Goal: Task Accomplishment & Management: Manage account settings

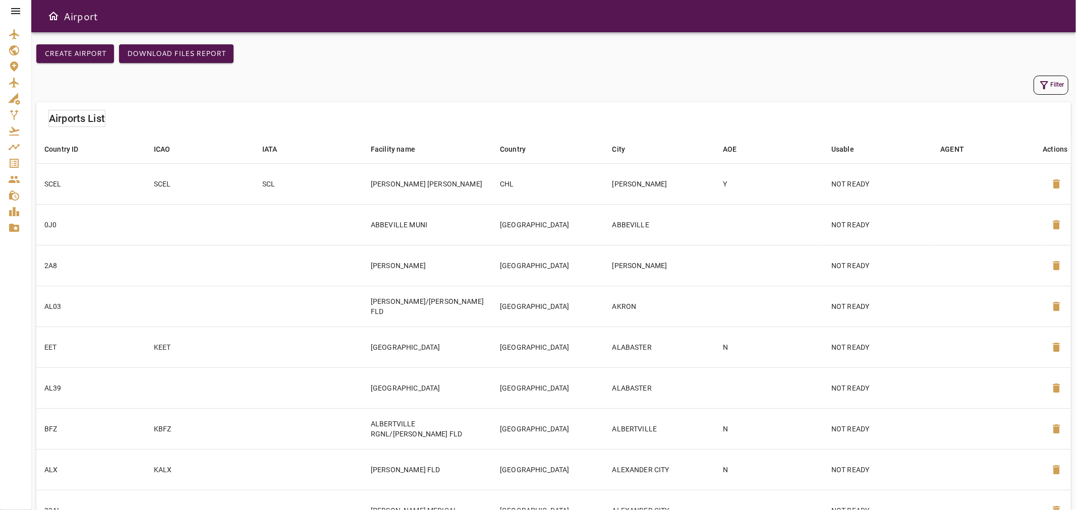
click at [388, 45] on div "Create airport Download Files Report" at bounding box center [553, 58] width 1034 height 29
click at [15, 8] on icon at bounding box center [15, 11] width 9 height 6
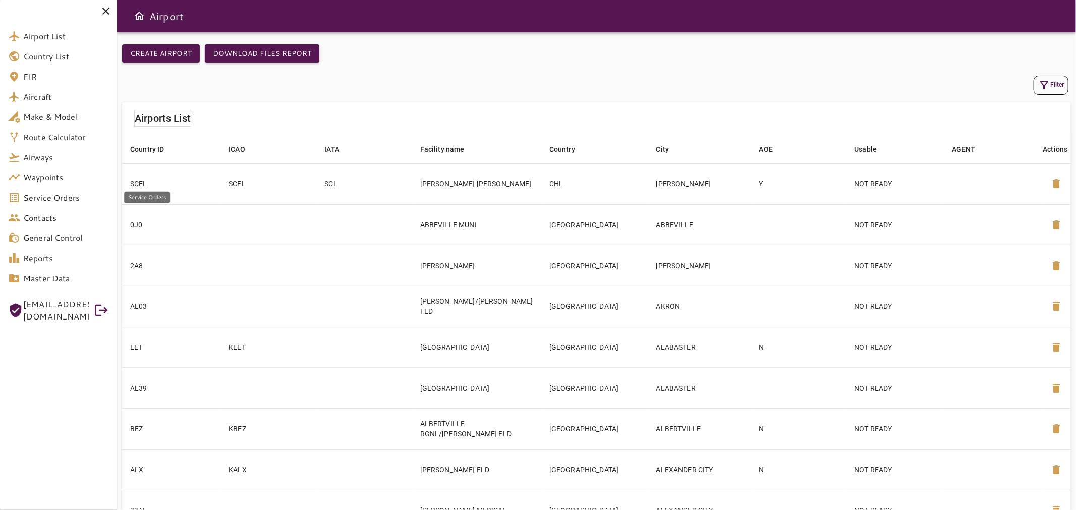
click at [61, 198] on span "Service Orders" at bounding box center [66, 198] width 86 height 12
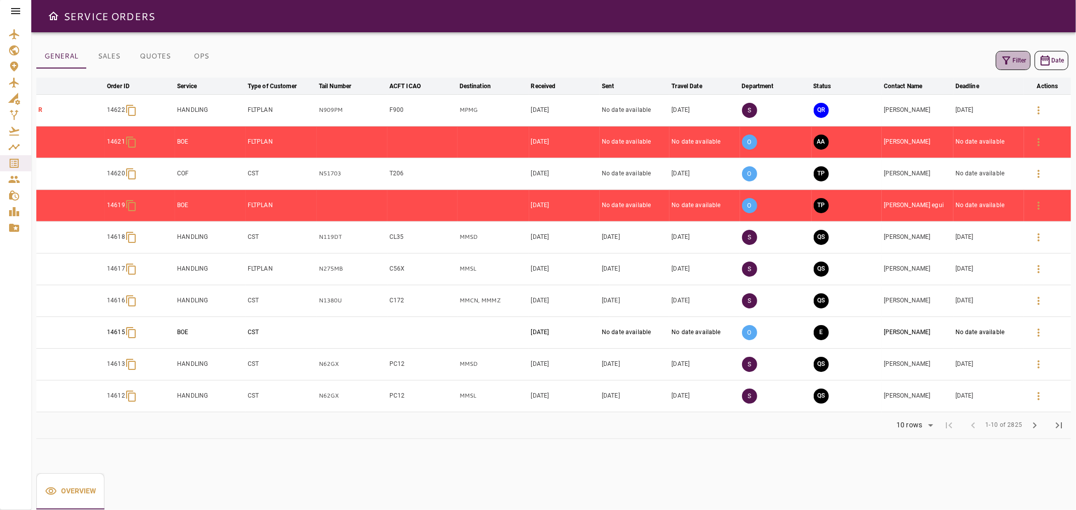
click at [1010, 57] on icon "button" at bounding box center [1006, 60] width 12 height 12
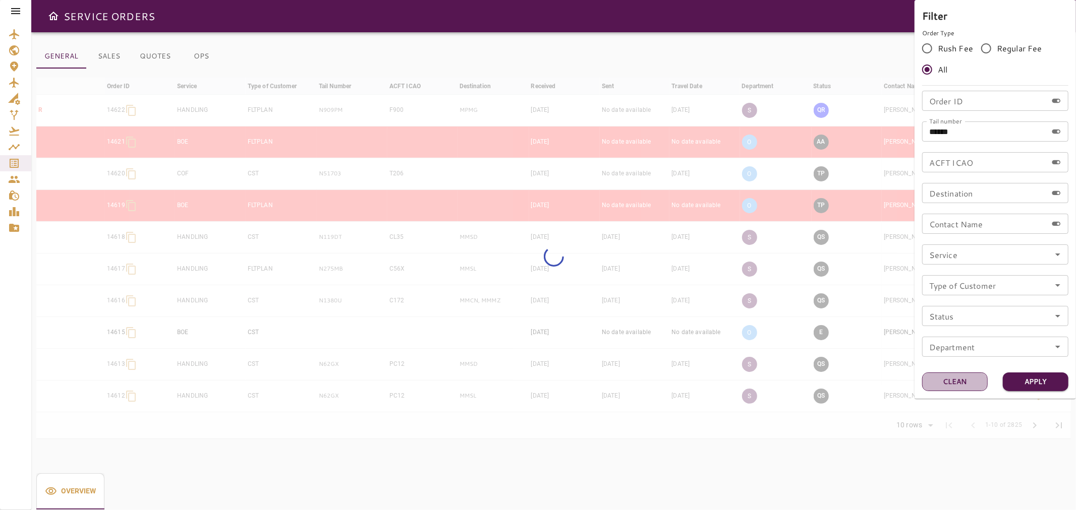
click at [968, 381] on button "Clean" at bounding box center [955, 382] width 66 height 19
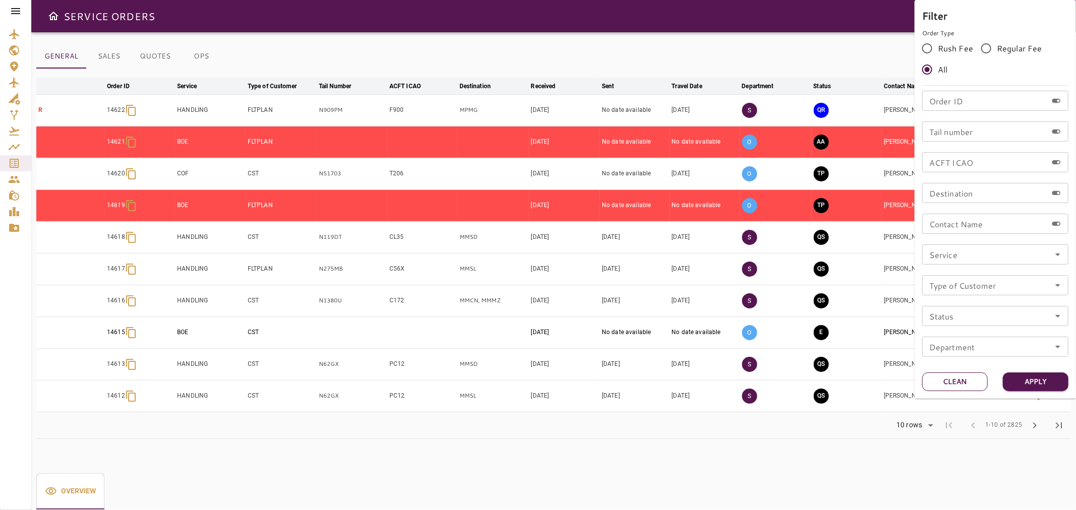
click at [958, 383] on button "Clean" at bounding box center [955, 382] width 66 height 19
click at [840, 44] on div at bounding box center [538, 255] width 1076 height 510
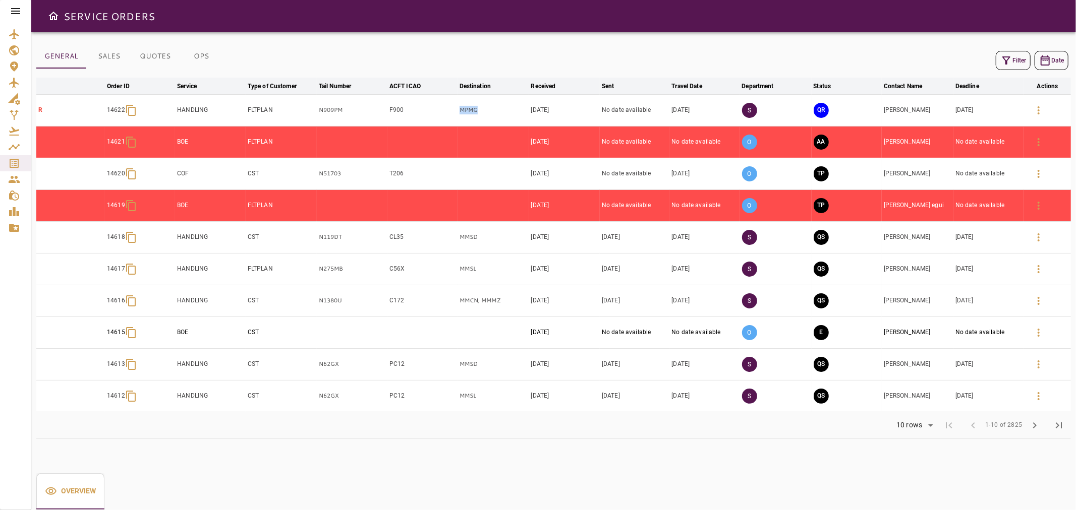
drag, startPoint x: 491, startPoint y: 112, endPoint x: 441, endPoint y: 116, distance: 50.1
click at [441, 116] on tr "R 14622 HANDLING FLTPLAN N909PM F900 MPMG [DATE] No date available [DATE] S QR …" at bounding box center [553, 110] width 1034 height 32
drag, startPoint x: 312, startPoint y: 116, endPoint x: 354, endPoint y: 123, distance: 42.4
click at [354, 123] on tr "R 14622 HANDLING FLTPLAN N909PM F900 MPMG [DATE] No date available [DATE] S QR …" at bounding box center [553, 110] width 1034 height 32
copy tr "N909PM"
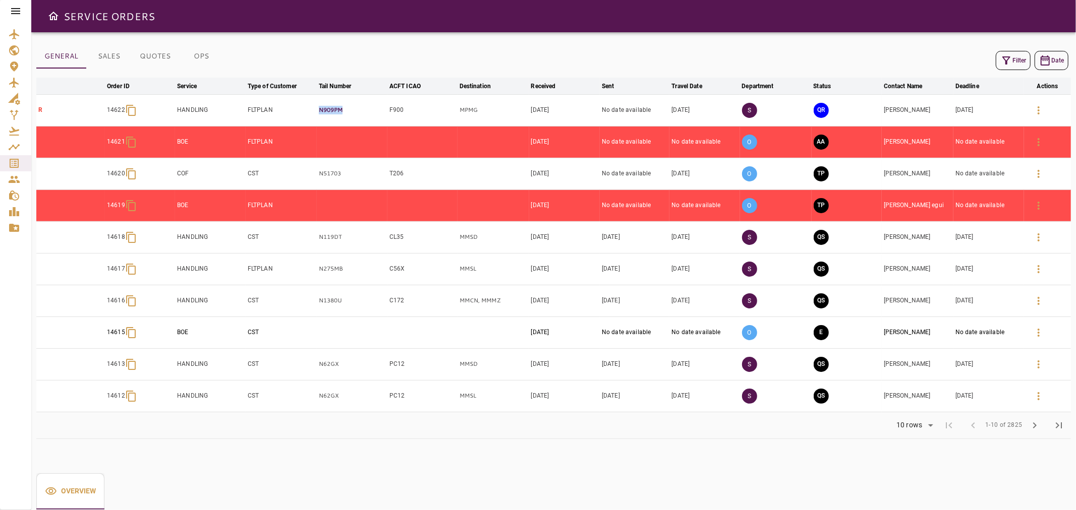
click at [359, 112] on p "N909PM" at bounding box center [352, 110] width 67 height 9
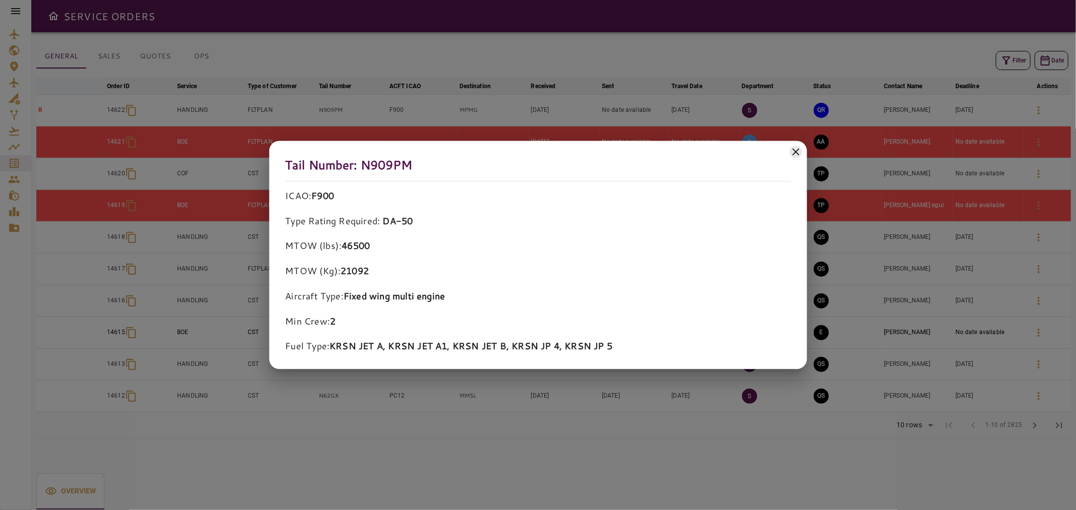
click at [797, 151] on icon at bounding box center [795, 151] width 7 height 7
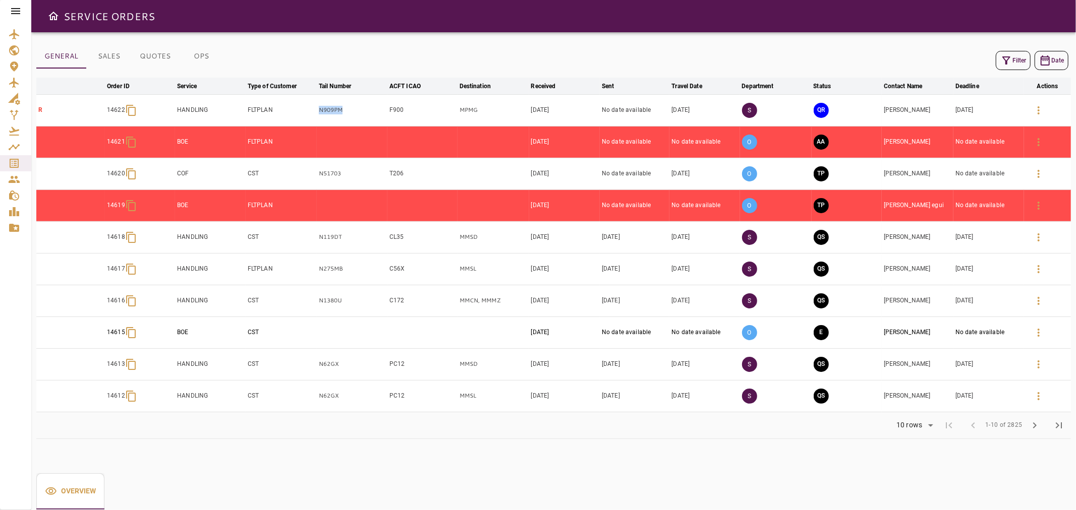
drag, startPoint x: 374, startPoint y: 106, endPoint x: 296, endPoint y: 112, distance: 77.9
click at [296, 112] on tr "R 14622 HANDLING FLTPLAN N909PM F900 MPMG [DATE] No date available [DATE] S QR …" at bounding box center [553, 110] width 1034 height 32
copy tr "N909PM"
click at [825, 113] on button "QR" at bounding box center [820, 110] width 15 height 15
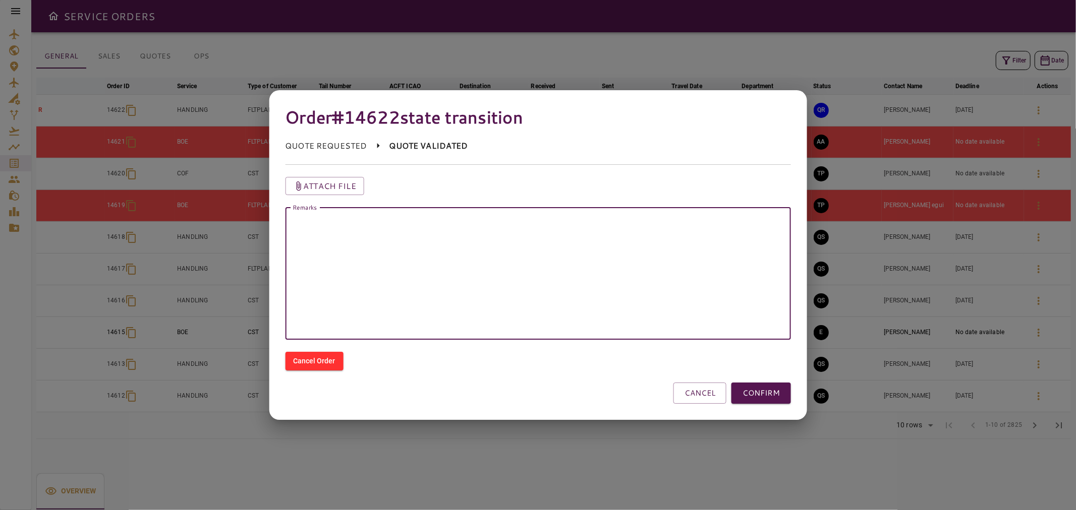
click at [652, 268] on textarea "Remarks" at bounding box center [538, 274] width 492 height 116
paste textarea "******"
type textarea "******"
drag, startPoint x: 572, startPoint y: 251, endPoint x: 41, endPoint y: 275, distance: 531.6
click at [42, 275] on div "Order #14622 state transition QUOTE REQUESTED QUOTE VALIDATED Attach file Remar…" at bounding box center [538, 255] width 1076 height 510
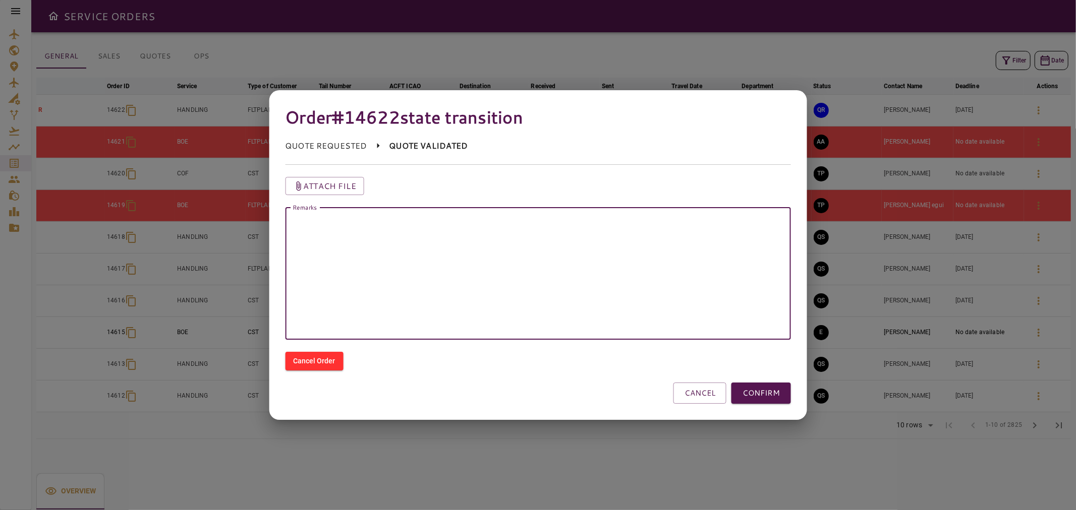
click at [406, 225] on textarea "Remarks" at bounding box center [538, 274] width 492 height 116
type textarea "*"
click at [703, 395] on button "CANCEL" at bounding box center [699, 393] width 53 height 21
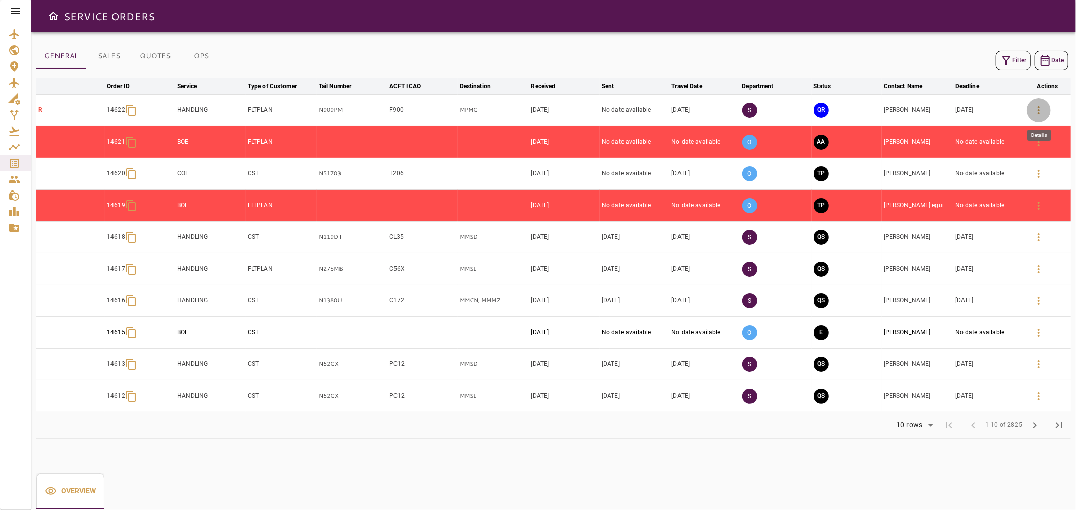
click at [1044, 103] on button "button" at bounding box center [1038, 110] width 24 height 24
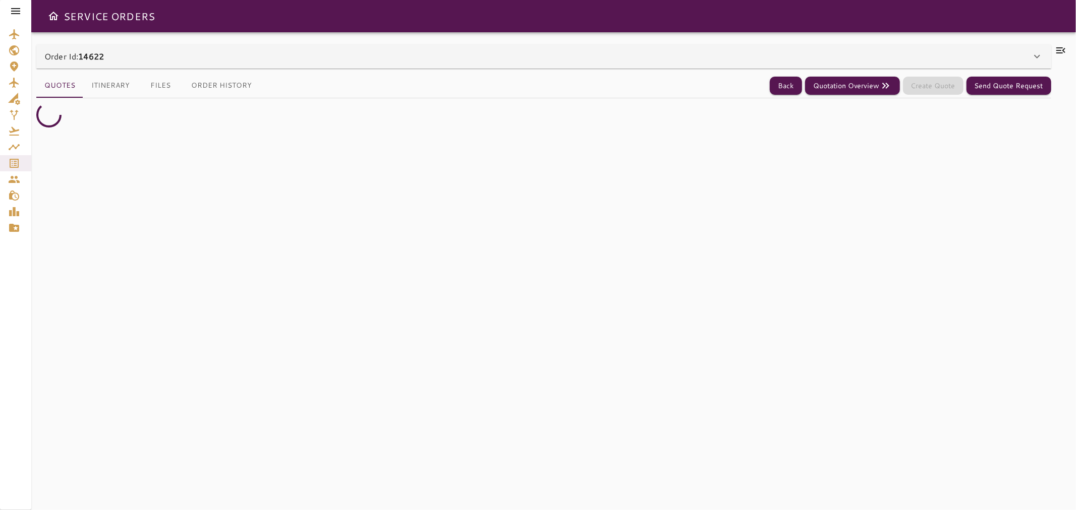
click at [98, 51] on div "Order Id: 14622" at bounding box center [543, 56] width 1015 height 24
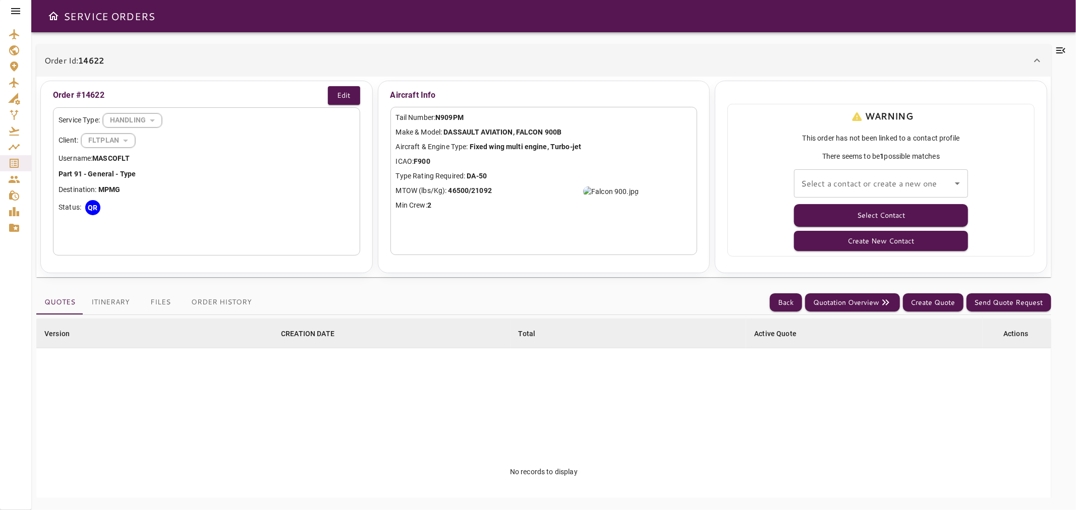
drag, startPoint x: 154, startPoint y: 124, endPoint x: 274, endPoint y: 108, distance: 121.5
click at [206, 115] on div "Service Type: HANDLING ******** ​" at bounding box center [207, 120] width 296 height 15
click at [336, 98] on button "Edit" at bounding box center [344, 95] width 32 height 19
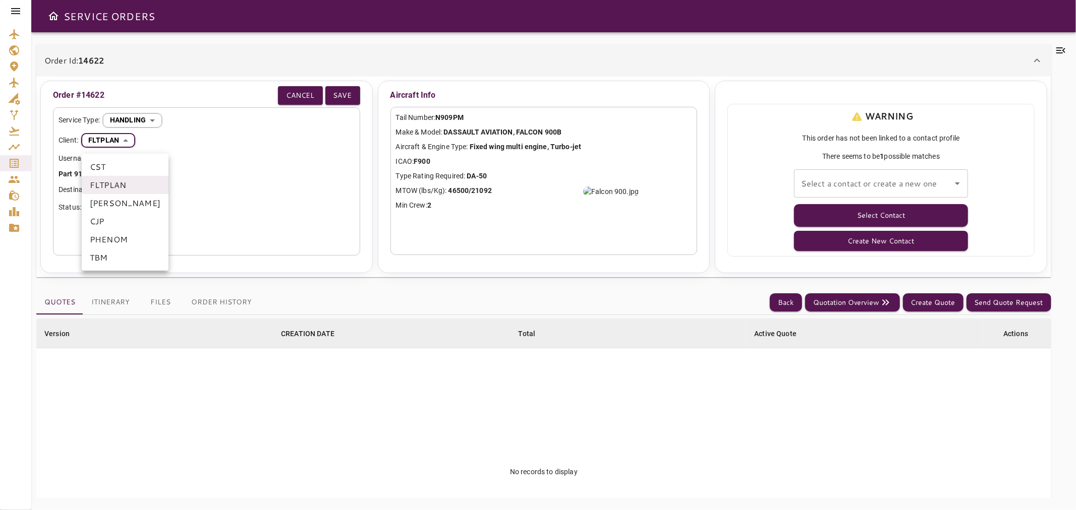
click at [119, 140] on body "SERVICE ORDERS Order Id: 14622 Order #14622 Cancel Save Service Type: HANDLING …" at bounding box center [538, 255] width 1076 height 510
click at [113, 167] on li "CST" at bounding box center [125, 167] width 87 height 18
type input "***"
click at [345, 99] on button "Save" at bounding box center [342, 95] width 35 height 19
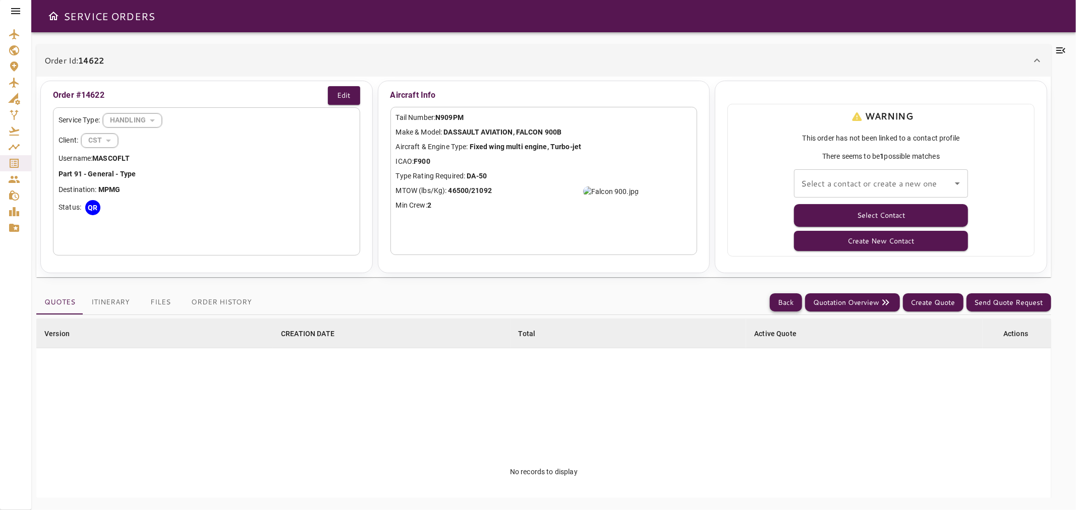
click at [780, 308] on button "Back" at bounding box center [786, 303] width 32 height 19
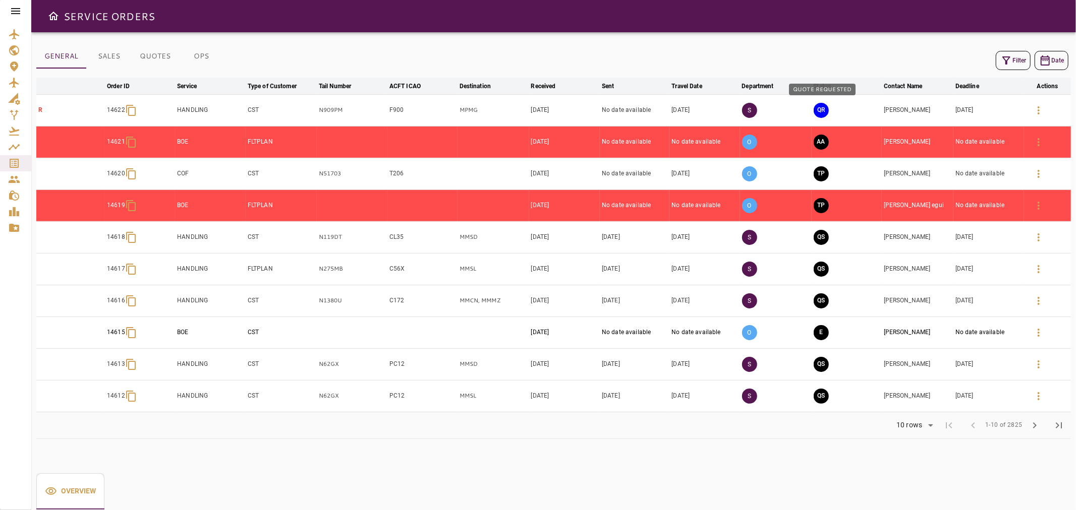
click at [820, 113] on button "QR" at bounding box center [820, 110] width 15 height 15
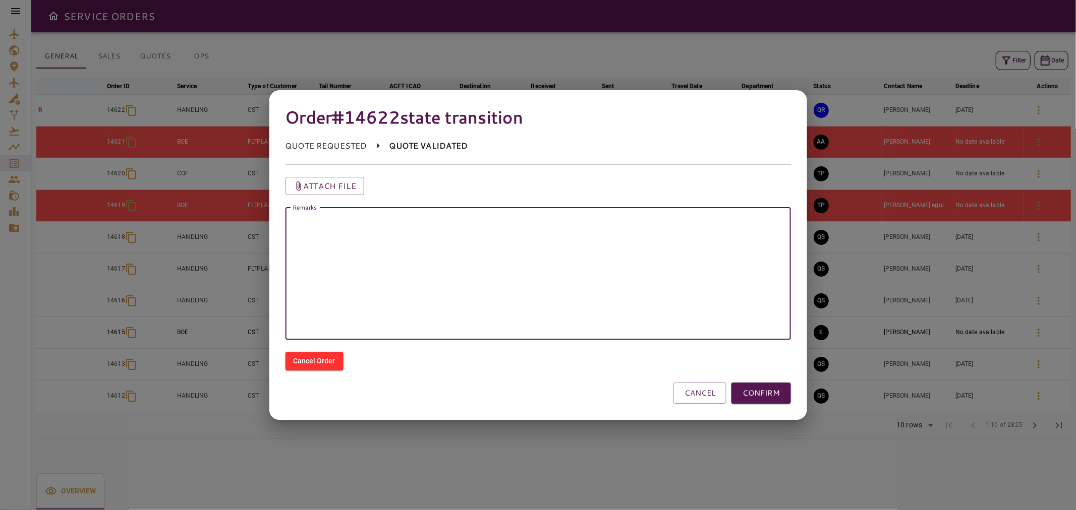
click at [618, 283] on textarea "Remarks" at bounding box center [538, 274] width 492 height 116
type textarea "*"
paste textarea "*********"
type textarea "**********"
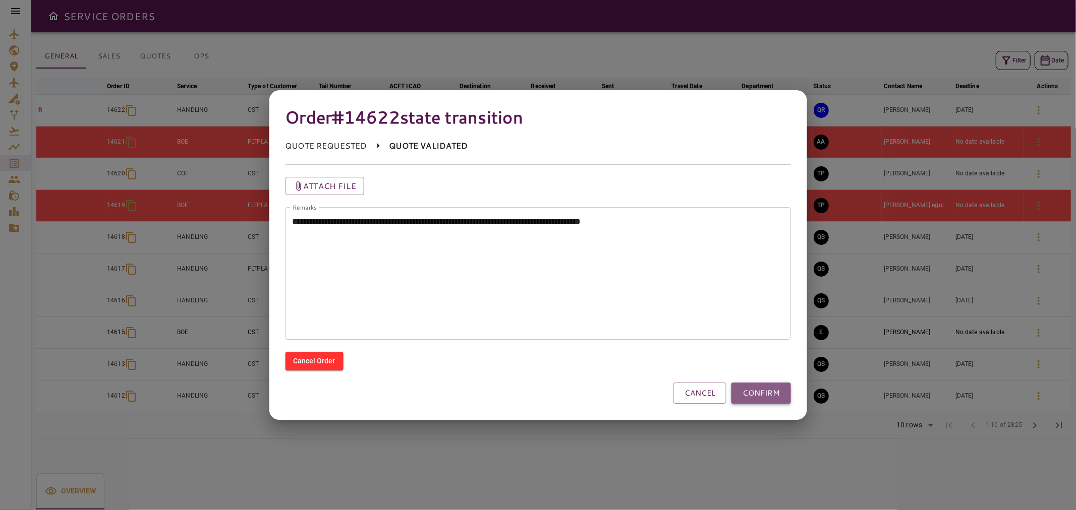
click at [770, 390] on button "CONFIRM" at bounding box center [761, 393] width 60 height 21
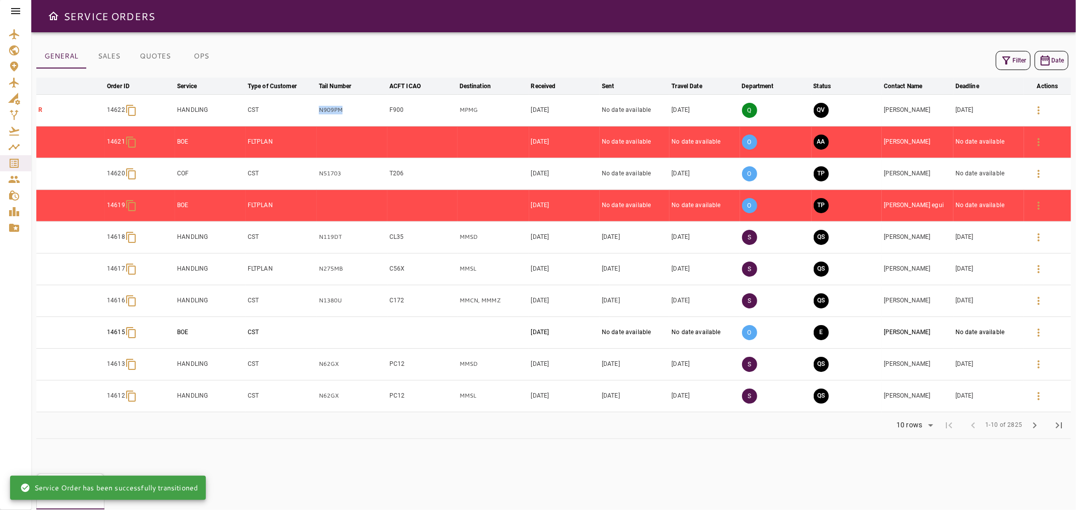
drag, startPoint x: 349, startPoint y: 112, endPoint x: 301, endPoint y: 116, distance: 48.1
click at [301, 116] on tr "R 14622 HANDLING CST N909PM F900 MPMG [DATE] No date available [DATE] Q QV [PER…" at bounding box center [553, 110] width 1034 height 32
copy tr "N909PM"
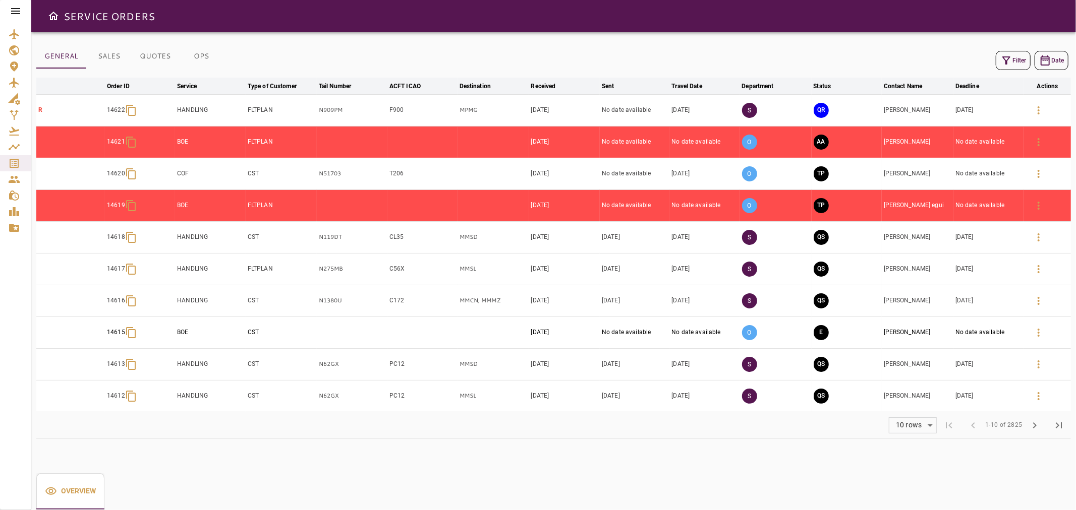
click at [19, 10] on icon at bounding box center [16, 11] width 12 height 12
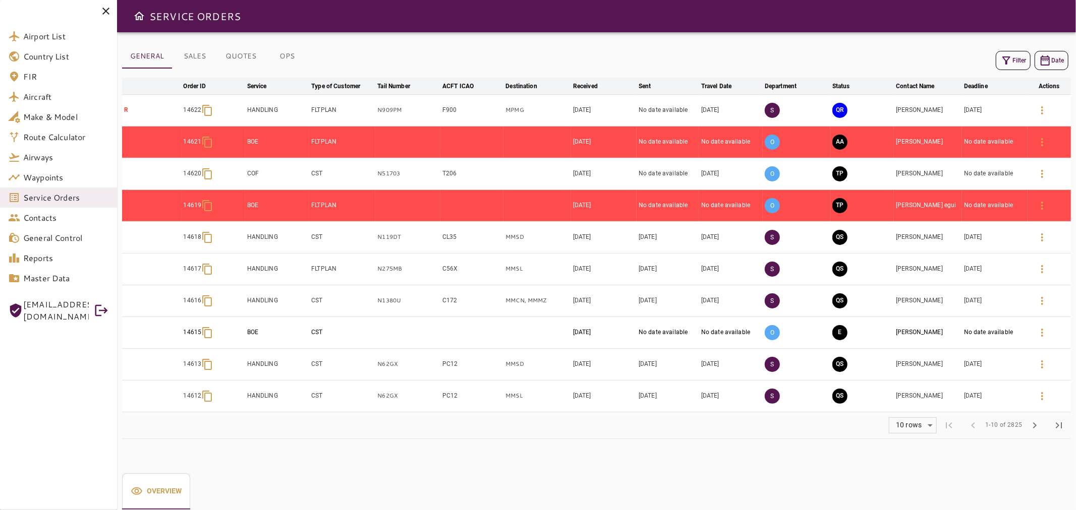
drag, startPoint x: 885, startPoint y: 38, endPoint x: 952, endPoint y: 66, distance: 72.4
click at [887, 38] on div "GENERAL SALES QUOTES OPS Filter Date arrow_downward Order ID arrow_downward Ser…" at bounding box center [596, 271] width 959 height 478
click at [1016, 61] on button "Filter" at bounding box center [1013, 60] width 35 height 19
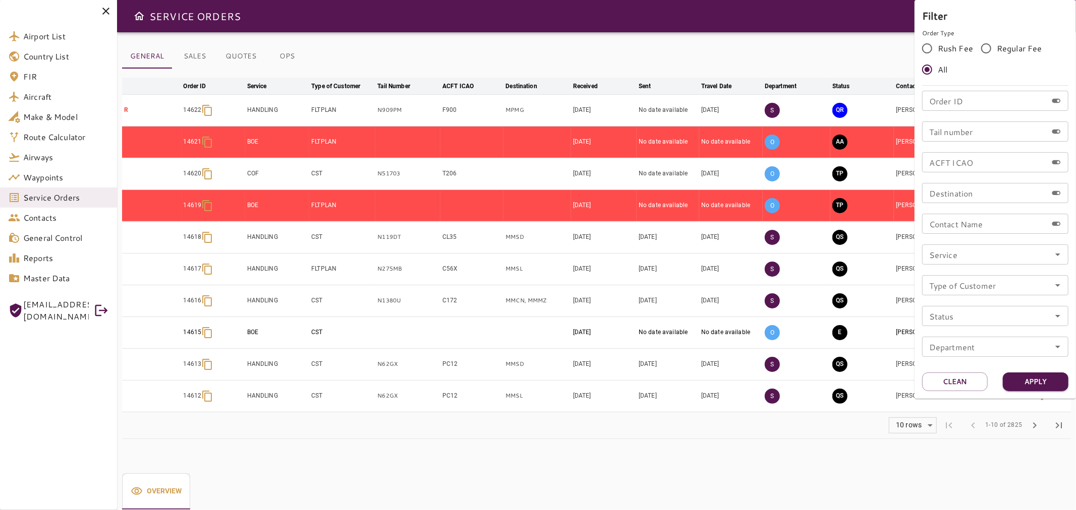
click at [980, 138] on input "Tail number" at bounding box center [984, 132] width 125 height 20
paste input "******"
type input "******"
click at [1053, 387] on button "Apply" at bounding box center [1036, 382] width 66 height 19
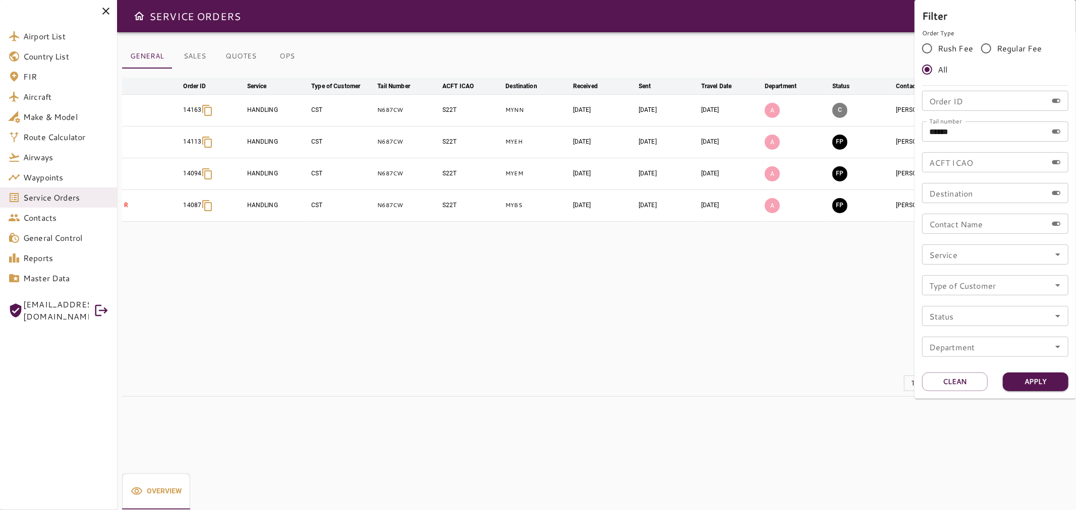
click at [830, 300] on div at bounding box center [538, 255] width 1076 height 510
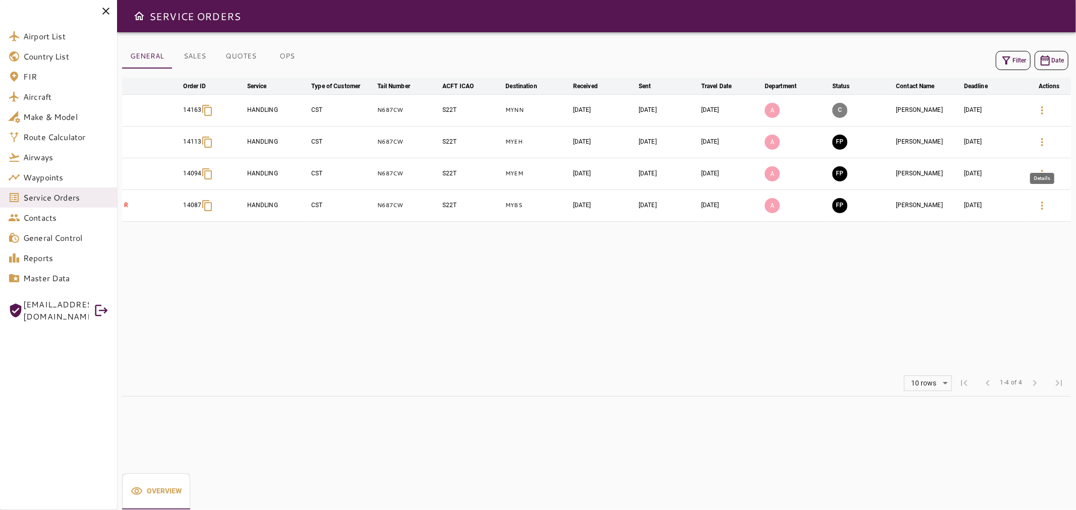
click at [1042, 146] on icon "button" at bounding box center [1042, 142] width 2 height 8
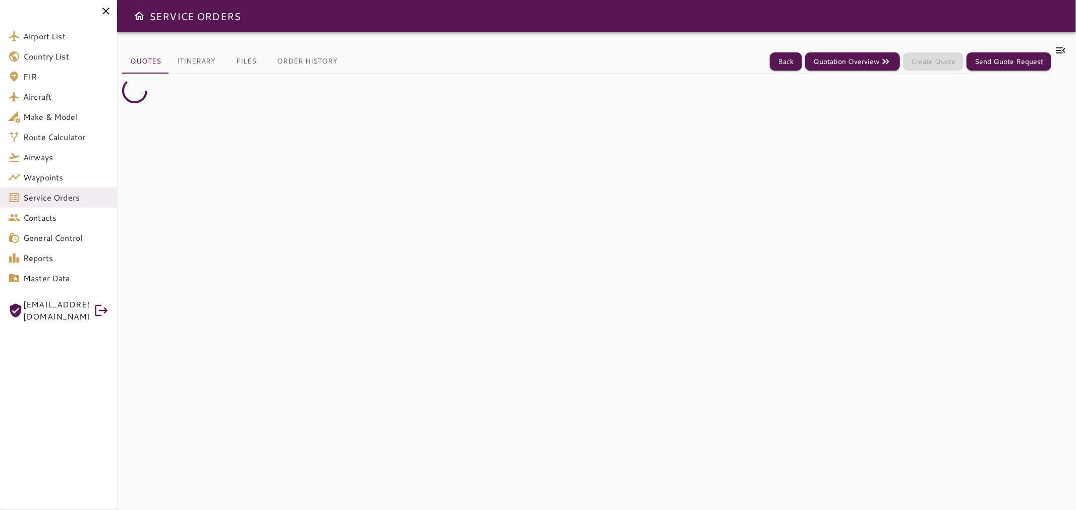
drag, startPoint x: 109, startPoint y: 4, endPoint x: 146, endPoint y: 43, distance: 54.2
click at [109, 6] on div at bounding box center [58, 11] width 117 height 22
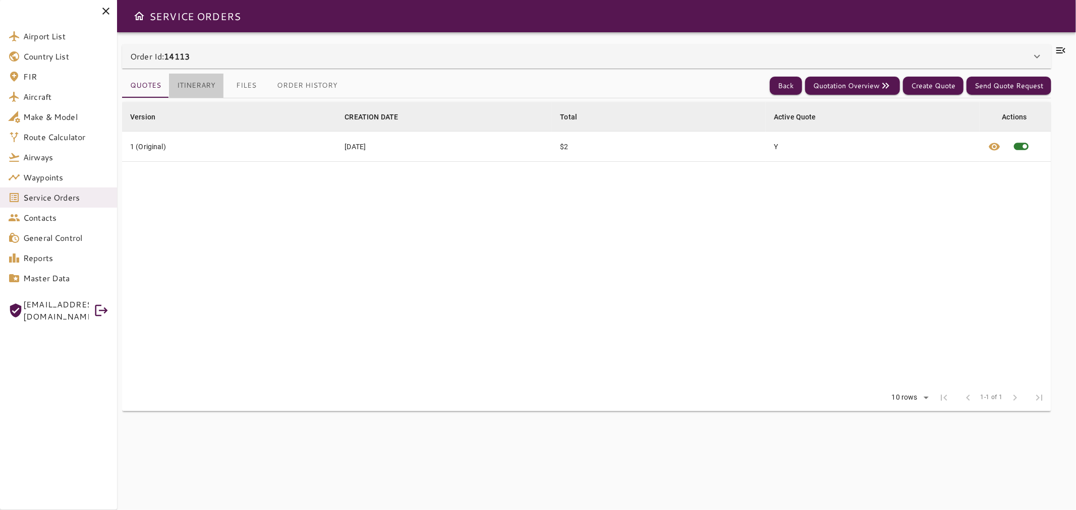
click at [201, 90] on button "Itinerary" at bounding box center [196, 86] width 54 height 24
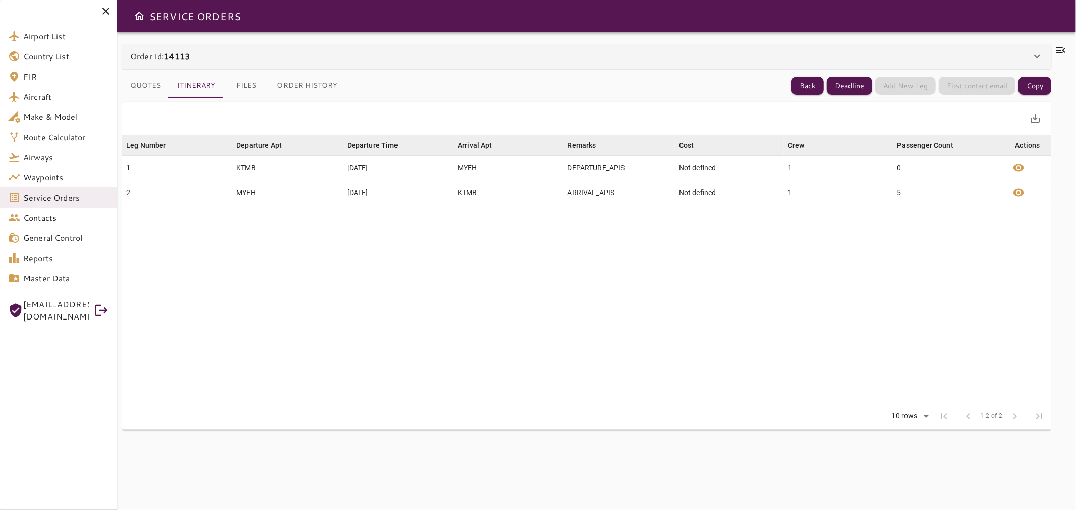
click at [1061, 52] on icon at bounding box center [1060, 50] width 9 height 6
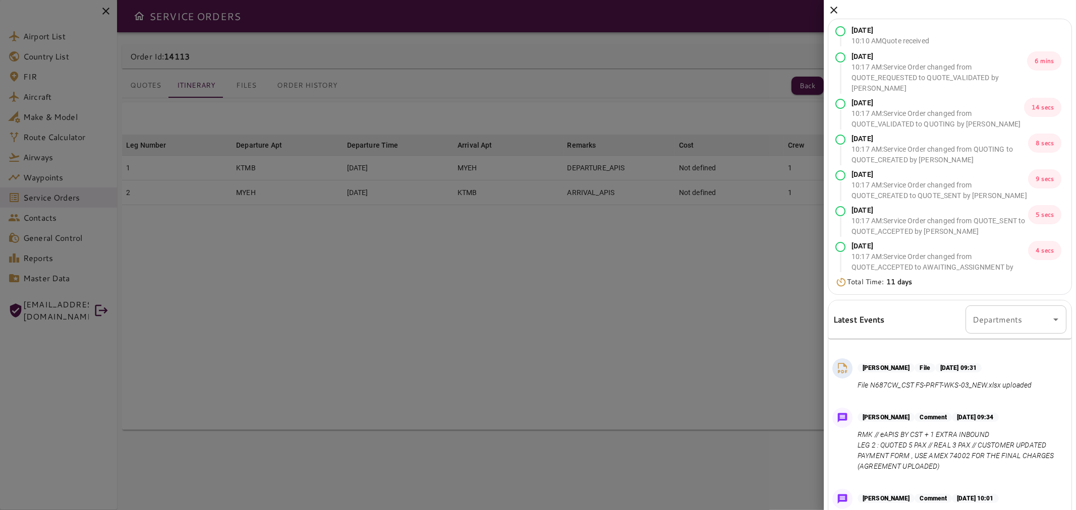
click at [835, 7] on icon at bounding box center [834, 10] width 12 height 12
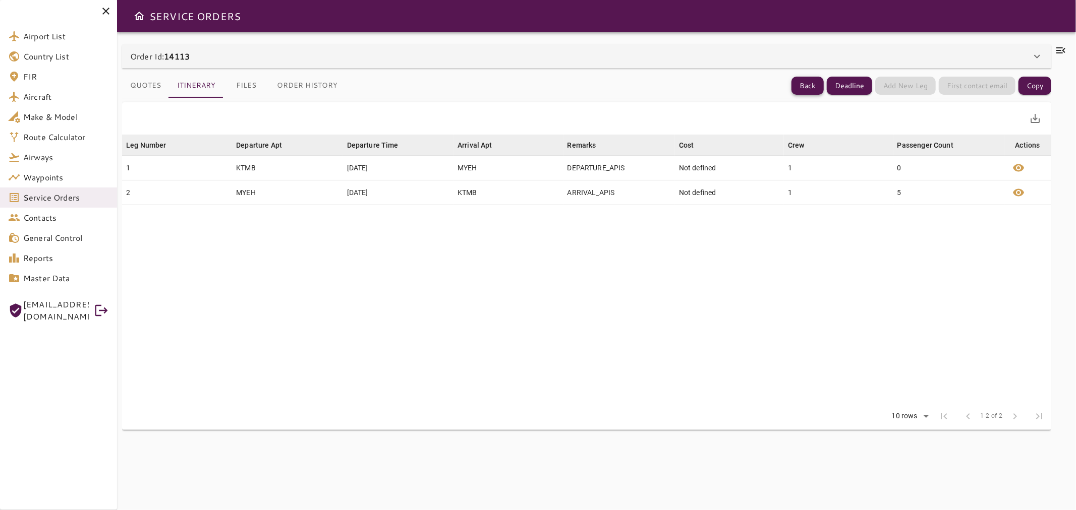
click at [805, 90] on button "Back" at bounding box center [807, 86] width 32 height 19
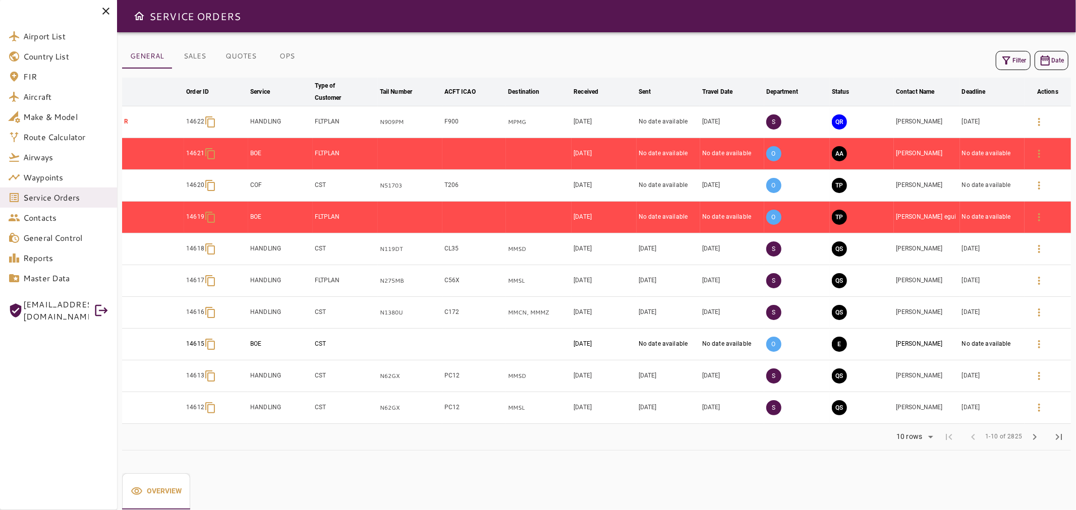
click at [1005, 63] on icon "button" at bounding box center [1006, 60] width 8 height 8
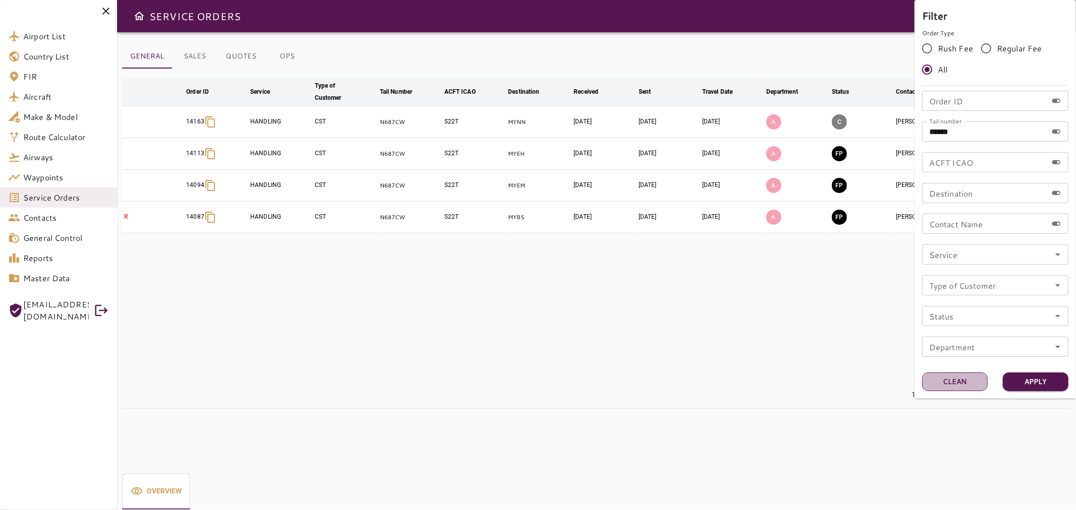
click at [947, 381] on button "Clean" at bounding box center [955, 382] width 66 height 19
